Goal: Task Accomplishment & Management: Use online tool/utility

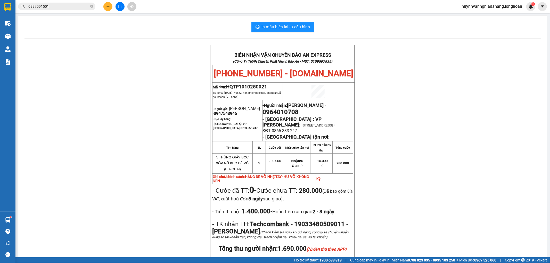
scroll to position [103, 0]
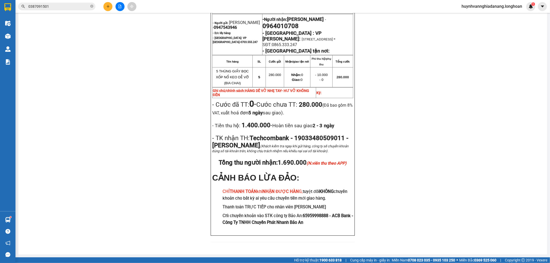
click at [64, 6] on input "0387091501" at bounding box center [58, 7] width 61 height 6
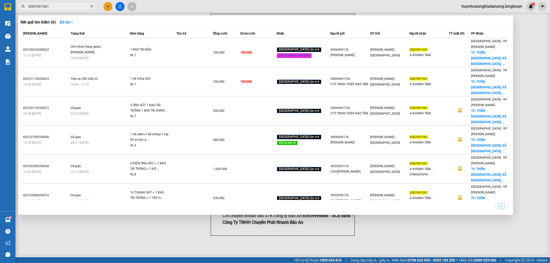
drag, startPoint x: 103, startPoint y: 172, endPoint x: 98, endPoint y: 166, distance: 7.1
click at [102, 172] on div at bounding box center [275, 131] width 550 height 263
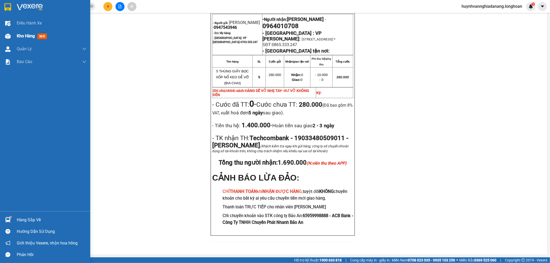
click at [35, 39] on div "Kho hàng mới" at bounding box center [33, 36] width 32 height 6
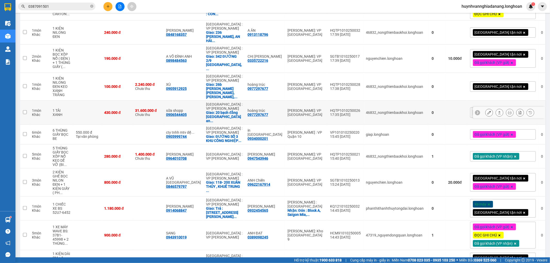
scroll to position [172, 0]
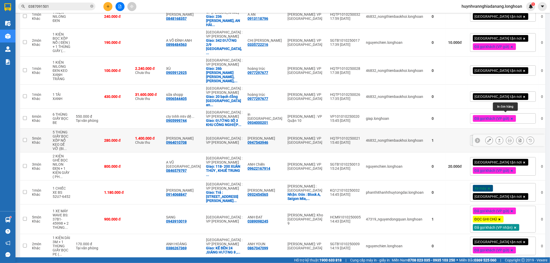
click at [508, 139] on icon at bounding box center [510, 141] width 4 height 4
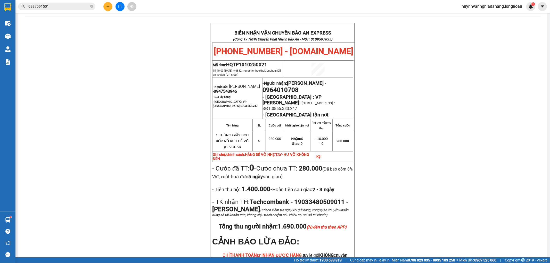
scroll to position [17, 0]
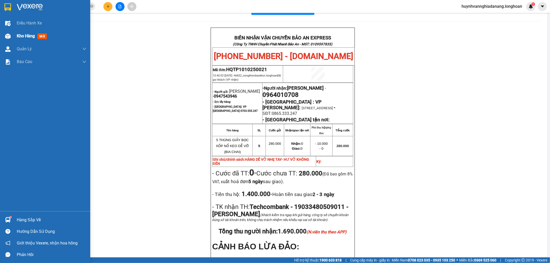
click at [11, 36] on div at bounding box center [7, 36] width 9 height 9
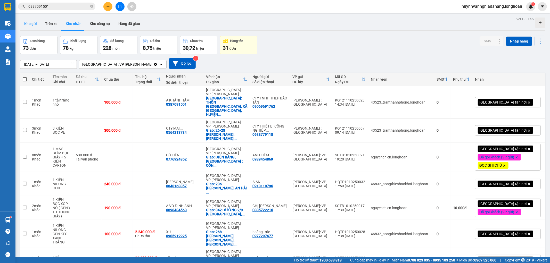
click at [22, 23] on button "Kho gửi" at bounding box center [30, 24] width 21 height 12
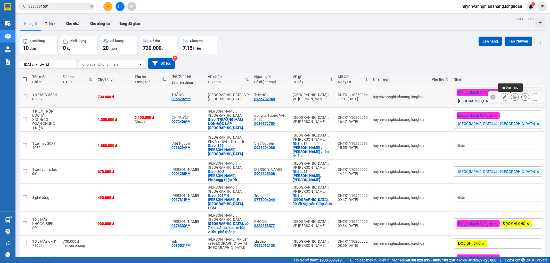
click at [511, 95] on button at bounding box center [514, 97] width 7 height 9
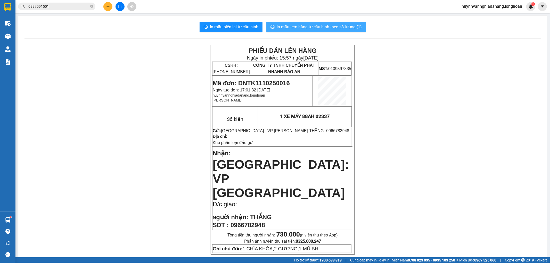
click at [339, 30] on button "In mẫu tem hàng tự cấu hình theo số lượng (1)" at bounding box center [316, 27] width 100 height 10
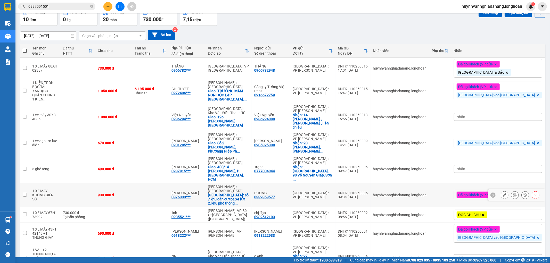
scroll to position [58, 0]
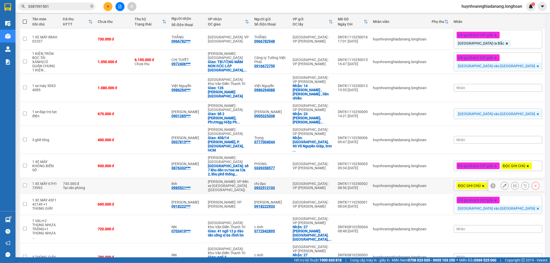
click at [169, 178] on td at bounding box center [150, 186] width 37 height 16
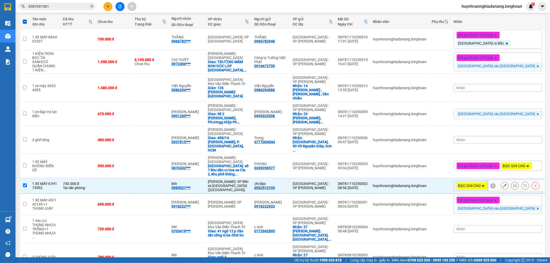
click at [25, 184] on input "checkbox" at bounding box center [25, 186] width 4 height 4
checkbox input "false"
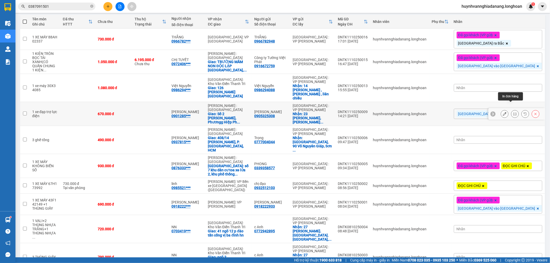
click at [513, 112] on icon at bounding box center [515, 114] width 4 height 4
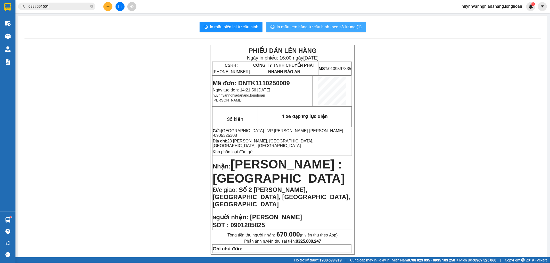
click at [337, 26] on span "In mẫu tem hàng tự cấu hình theo số lượng (1)" at bounding box center [319, 27] width 85 height 6
